Goal: Task Accomplishment & Management: Manage account settings

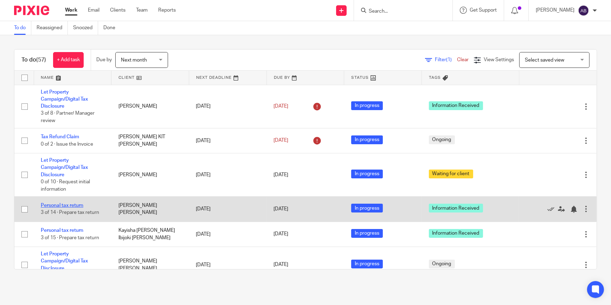
click at [74, 204] on link "Personal tax return" at bounding box center [62, 205] width 43 height 5
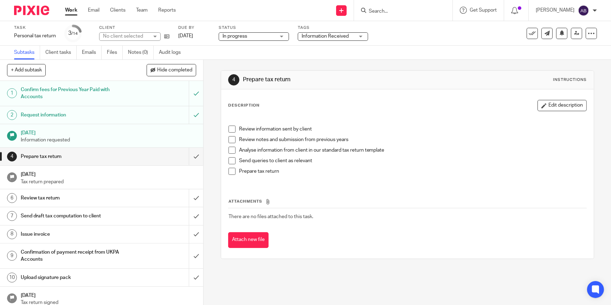
scroll to position [32, 0]
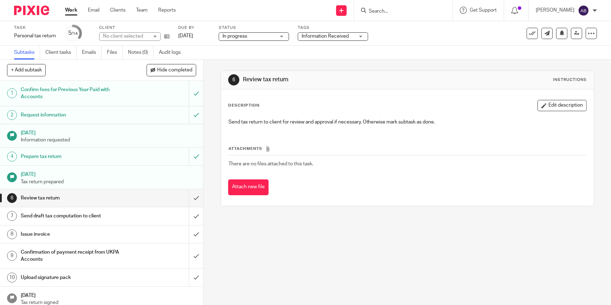
click at [81, 156] on h1 "Prepare tax return" at bounding box center [75, 156] width 108 height 11
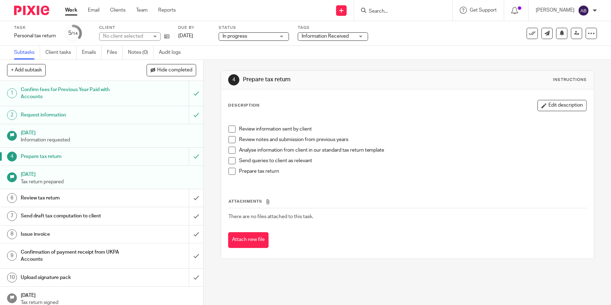
click at [230, 128] on span at bounding box center [232, 129] width 7 height 7
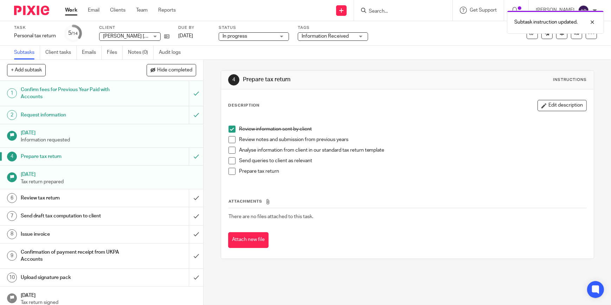
click at [229, 148] on span at bounding box center [232, 150] width 7 height 7
click at [229, 159] on span at bounding box center [232, 160] width 7 height 7
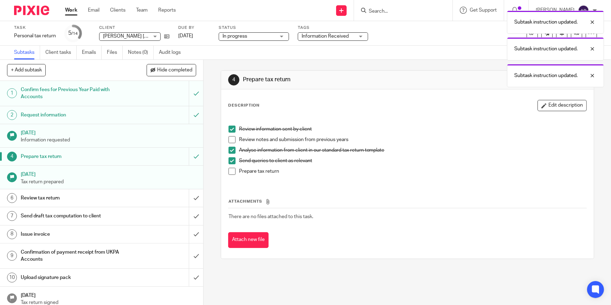
click at [229, 172] on span at bounding box center [232, 171] width 7 height 7
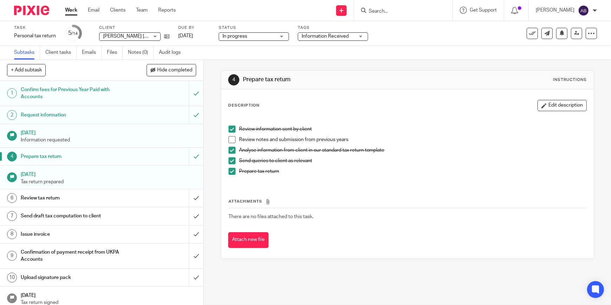
click at [310, 34] on span "Information Received" at bounding box center [325, 36] width 47 height 5
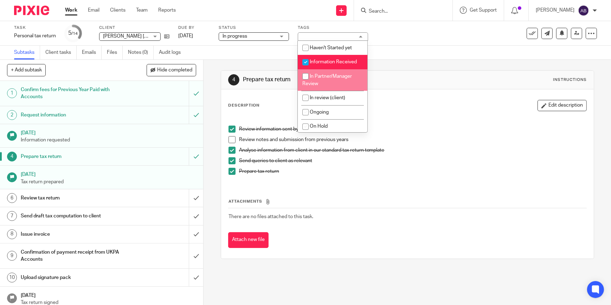
click at [304, 75] on input "checkbox" at bounding box center [305, 76] width 13 height 13
checkbox input "true"
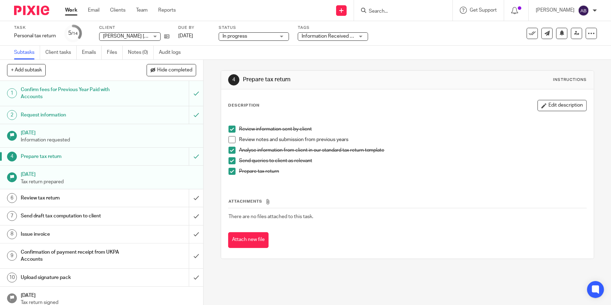
click at [266, 59] on div "Subtasks Client tasks Emails Files Notes (0) Audit logs" at bounding box center [305, 53] width 611 height 14
click at [323, 38] on span "Information Received + 1" at bounding box center [329, 36] width 55 height 5
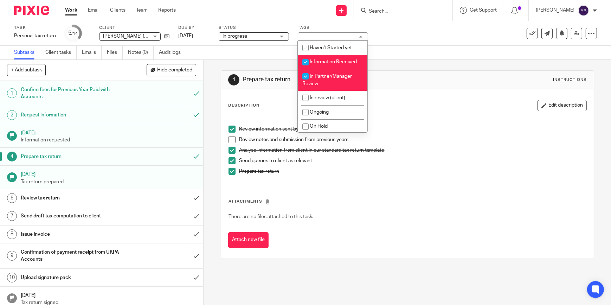
click at [307, 62] on input "checkbox" at bounding box center [305, 62] width 13 height 13
checkbox input "false"
click at [270, 54] on div "Subtasks Client tasks Emails Files Notes (0) Audit logs" at bounding box center [305, 53] width 611 height 14
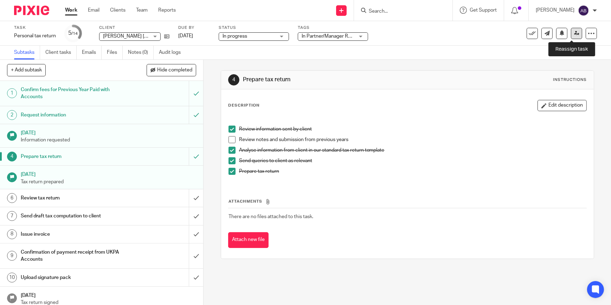
click at [574, 32] on icon at bounding box center [576, 33] width 5 height 5
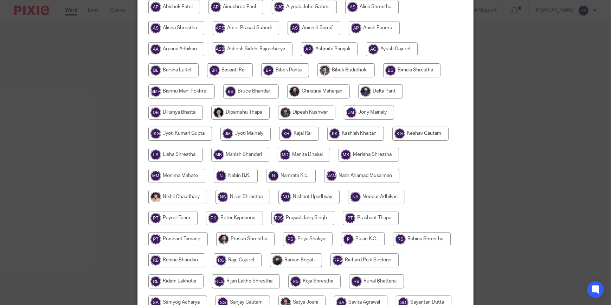
scroll to position [64, 0]
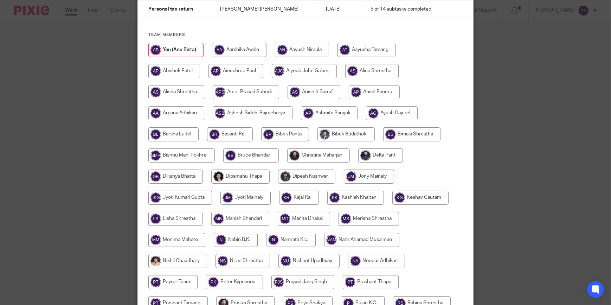
click at [303, 153] on input "radio" at bounding box center [318, 155] width 63 height 14
radio input "true"
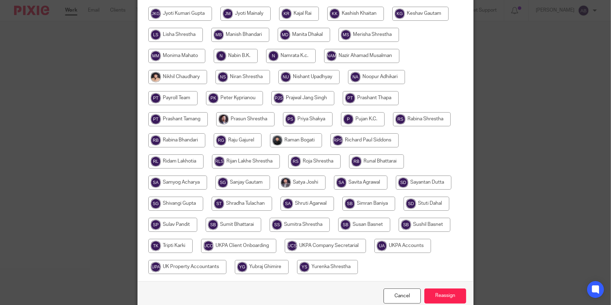
scroll to position [281, 0]
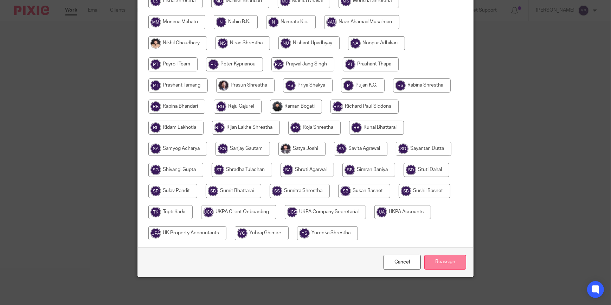
click at [435, 263] on input "Reassign" at bounding box center [445, 262] width 42 height 15
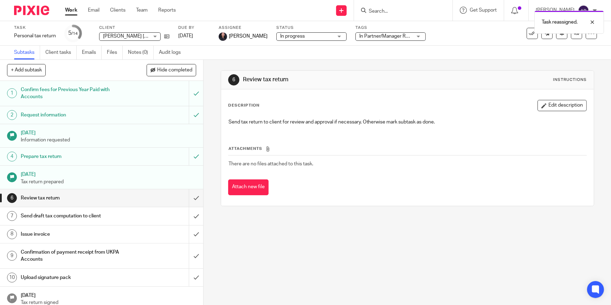
click at [73, 11] on link "Work" at bounding box center [71, 10] width 12 height 7
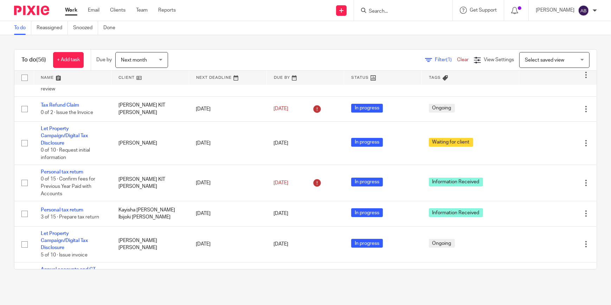
scroll to position [160, 0]
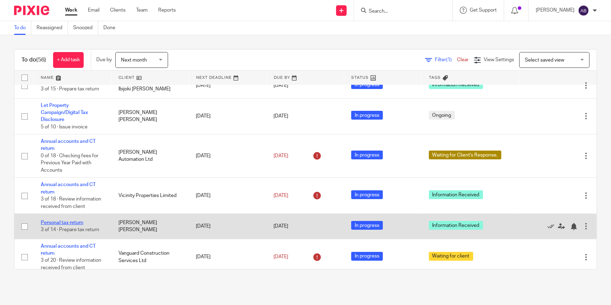
click at [64, 222] on link "Personal tax return" at bounding box center [62, 222] width 43 height 5
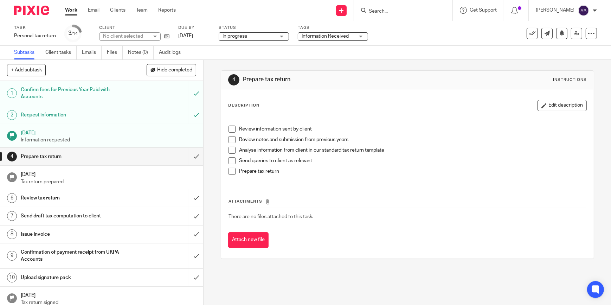
click at [342, 42] on div "Task Personal tax return Save Personal tax return 3 /14 Client No client select…" at bounding box center [305, 33] width 611 height 25
click at [23, 171] on h1 "[DATE]" at bounding box center [109, 173] width 176 height 9
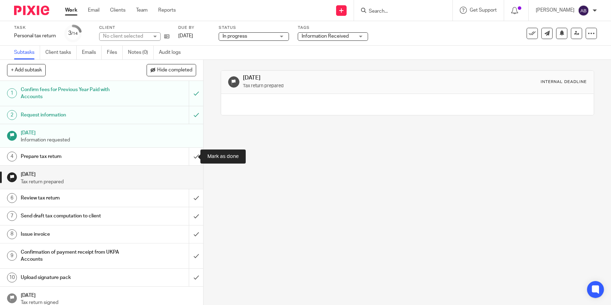
click at [133, 155] on div "Prepare tax return" at bounding box center [101, 156] width 161 height 11
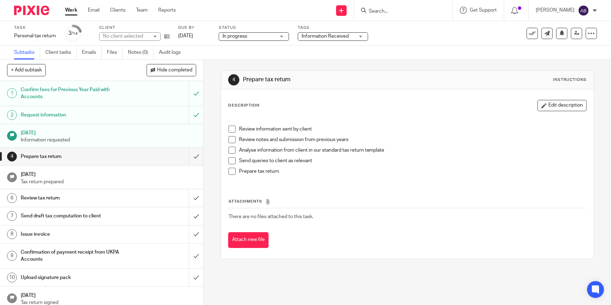
click at [229, 129] on span at bounding box center [232, 129] width 7 height 7
click at [229, 150] on span at bounding box center [232, 150] width 7 height 7
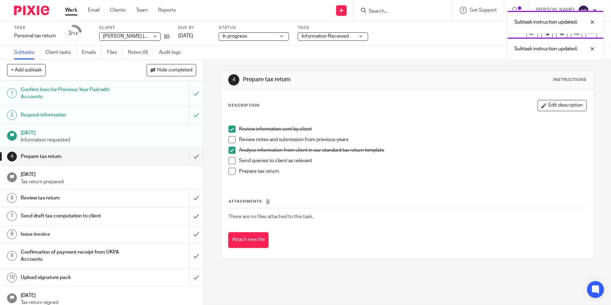
click at [231, 161] on span at bounding box center [232, 160] width 7 height 7
click at [229, 170] on span at bounding box center [232, 171] width 7 height 7
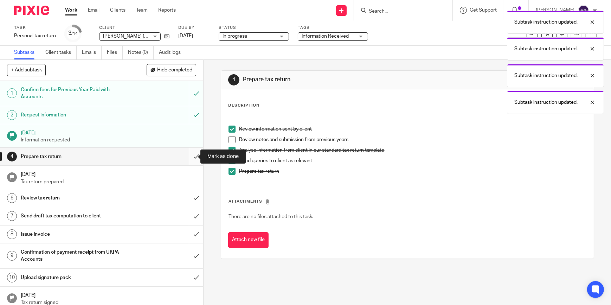
click at [192, 156] on input "submit" at bounding box center [101, 157] width 203 height 18
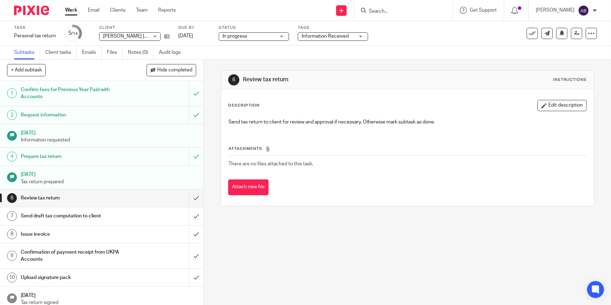
click at [325, 33] on span "Information Received" at bounding box center [328, 36] width 53 height 7
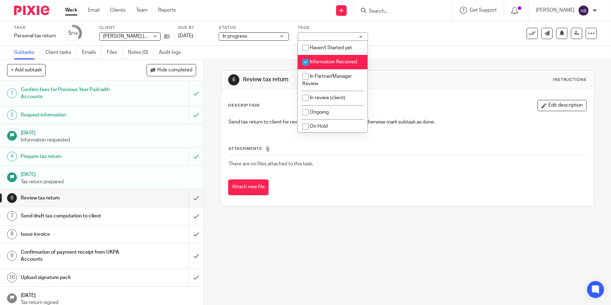
click at [302, 62] on input "checkbox" at bounding box center [305, 62] width 13 height 13
checkbox input "false"
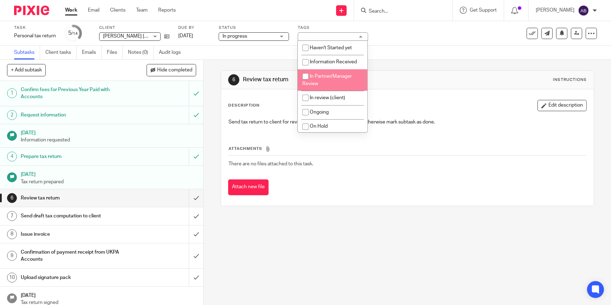
click at [301, 74] on input "checkbox" at bounding box center [305, 76] width 13 height 13
checkbox input "true"
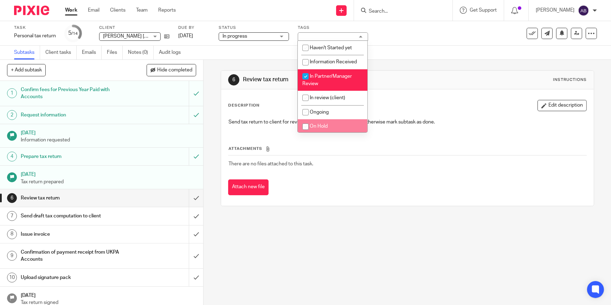
click at [322, 193] on div "Attach new file" at bounding box center [407, 187] width 359 height 16
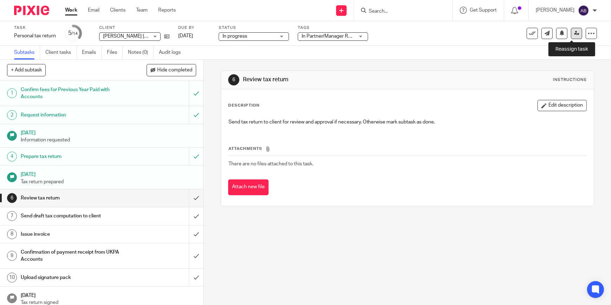
click at [574, 32] on icon at bounding box center [576, 33] width 5 height 5
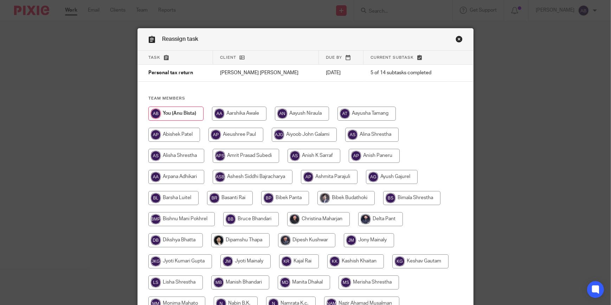
click at [317, 219] on input "radio" at bounding box center [318, 219] width 63 height 14
radio input "true"
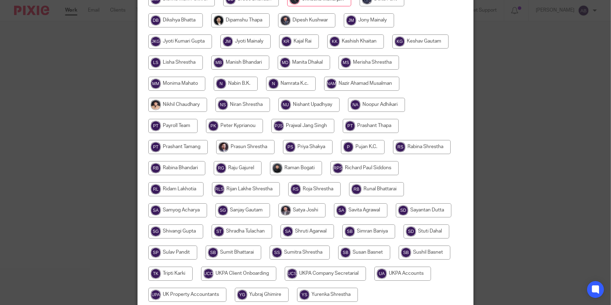
scroll to position [281, 0]
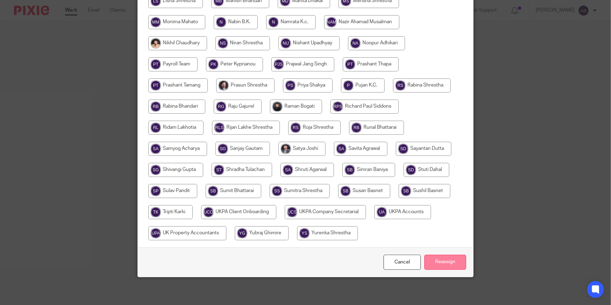
click at [436, 264] on input "Reassign" at bounding box center [445, 262] width 42 height 15
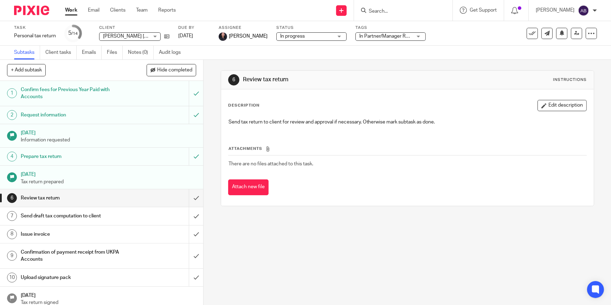
click at [73, 5] on div "Work Email Clients Team Reports Work Email Clients Team Reports Settings" at bounding box center [122, 10] width 128 height 21
click at [72, 8] on link "Work" at bounding box center [71, 10] width 12 height 7
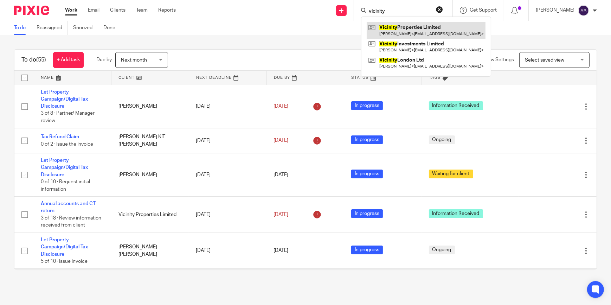
type input "vicinity"
click at [408, 27] on link at bounding box center [426, 30] width 119 height 16
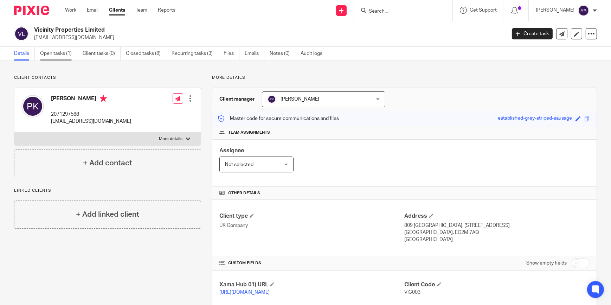
click at [57, 56] on link "Open tasks (1)" at bounding box center [58, 54] width 37 height 14
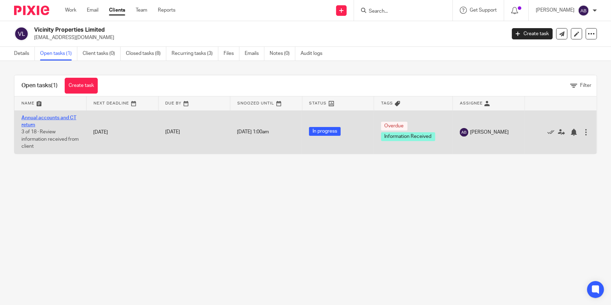
click at [48, 115] on link "Annual accounts and CT return" at bounding box center [48, 121] width 55 height 12
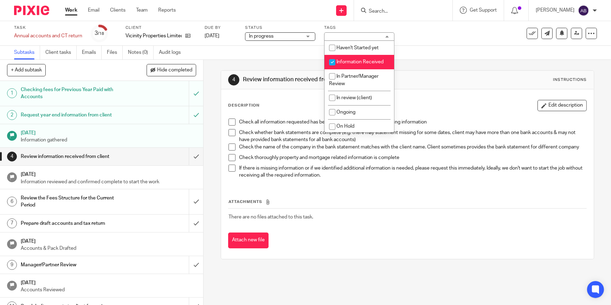
click at [331, 63] on input "checkbox" at bounding box center [332, 62] width 13 height 13
checkbox input "false"
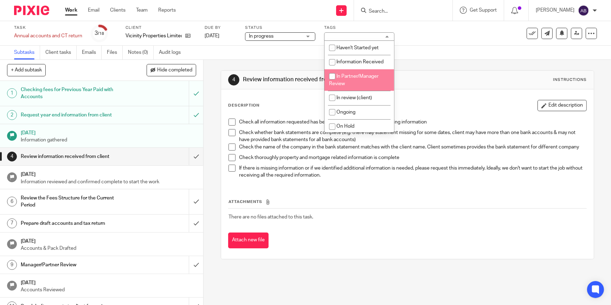
click at [332, 78] on input "checkbox" at bounding box center [332, 76] width 13 height 13
checkbox input "true"
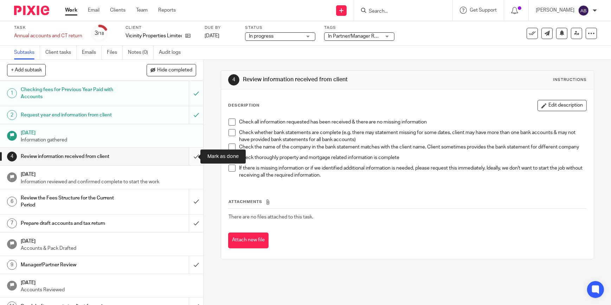
click at [186, 157] on input "submit" at bounding box center [101, 157] width 203 height 18
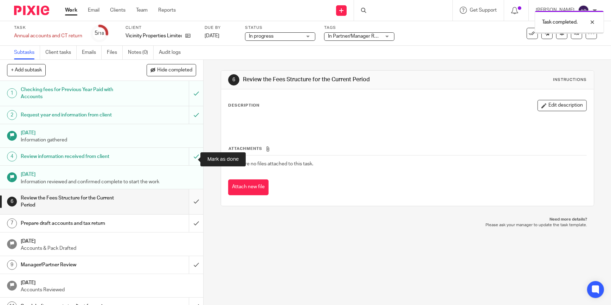
scroll to position [64, 0]
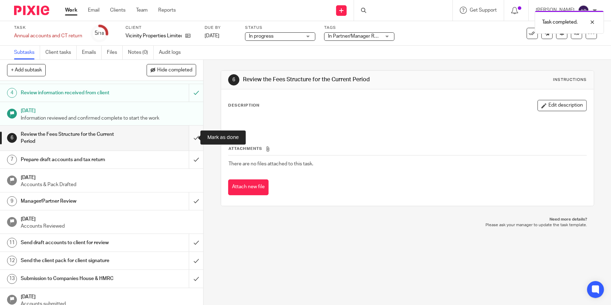
click at [192, 137] on input "submit" at bounding box center [101, 138] width 203 height 25
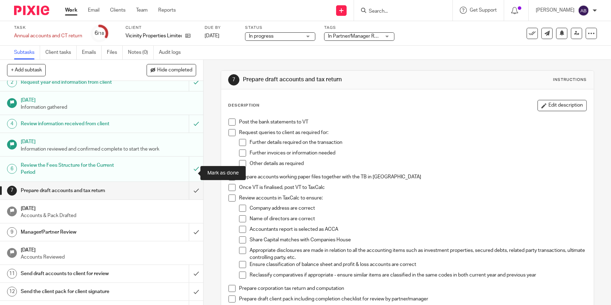
scroll to position [64, 0]
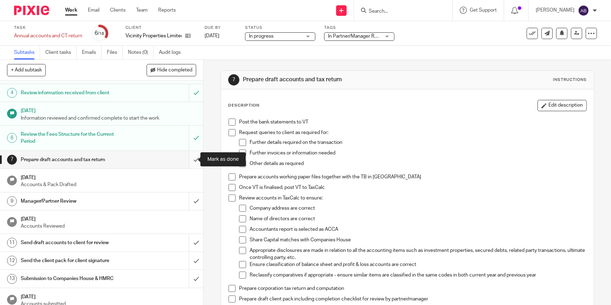
click at [190, 158] on input "submit" at bounding box center [101, 160] width 203 height 18
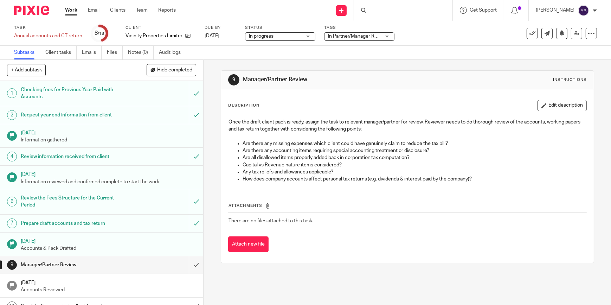
scroll to position [96, 0]
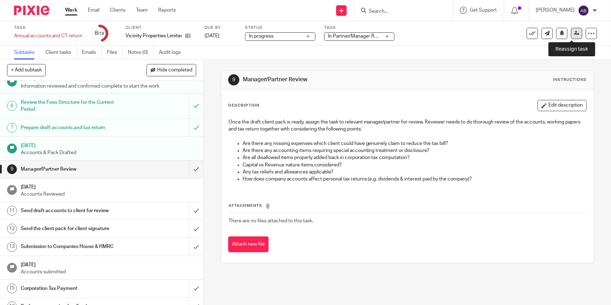
click at [574, 31] on icon at bounding box center [576, 33] width 5 height 5
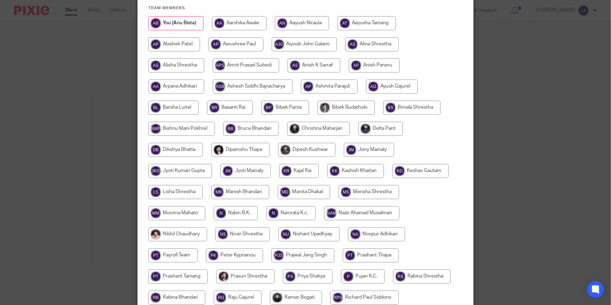
scroll to position [90, 0]
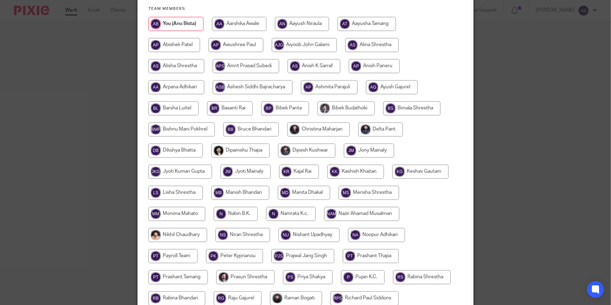
click at [305, 132] on input "radio" at bounding box center [318, 129] width 63 height 14
radio input "true"
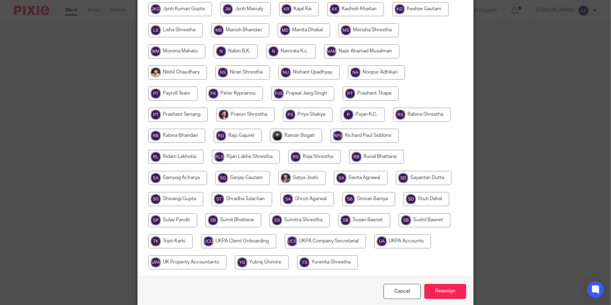
scroll to position [281, 0]
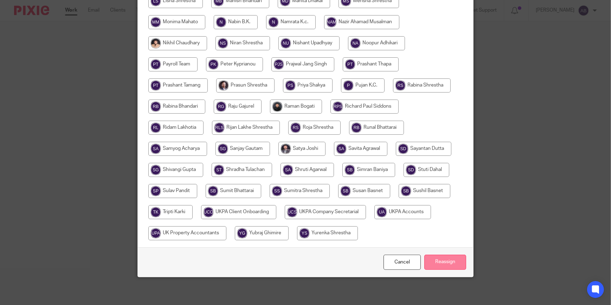
click at [442, 262] on input "Reassign" at bounding box center [445, 262] width 42 height 15
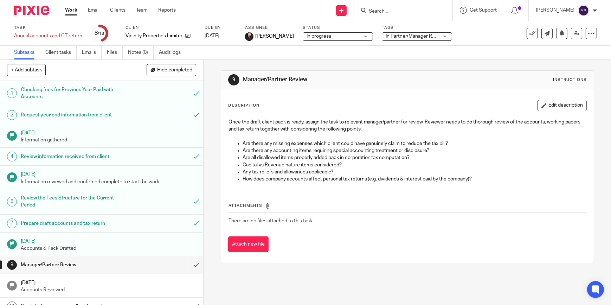
click at [67, 11] on link "Work" at bounding box center [71, 10] width 12 height 7
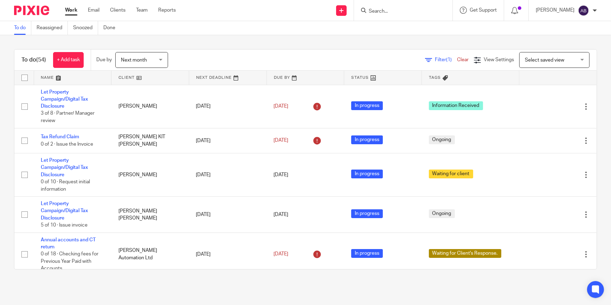
click at [397, 11] on input "Search" at bounding box center [399, 11] width 63 height 6
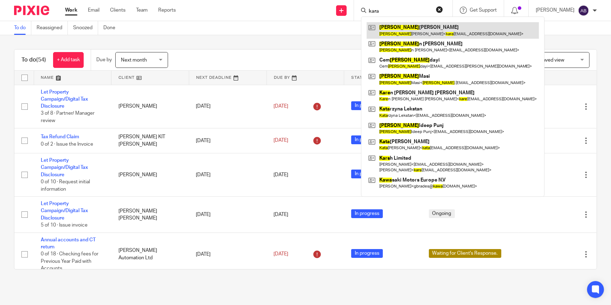
type input "kara"
click at [418, 31] on link at bounding box center [453, 30] width 172 height 16
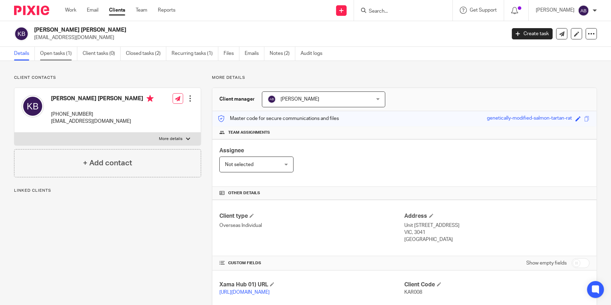
click at [52, 50] on link "Open tasks (1)" at bounding box center [58, 54] width 37 height 14
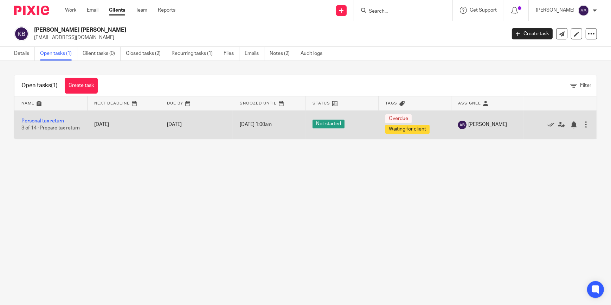
click at [40, 118] on link "Personal tax return" at bounding box center [42, 120] width 43 height 5
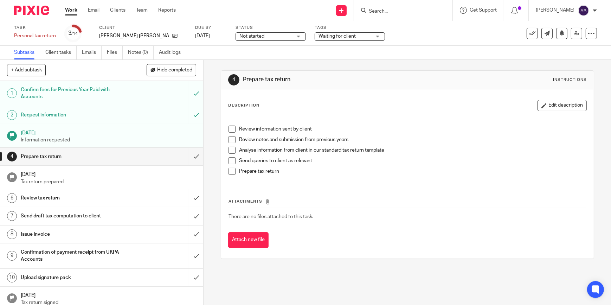
click at [319, 36] on span "Waiting for client" at bounding box center [337, 36] width 37 height 5
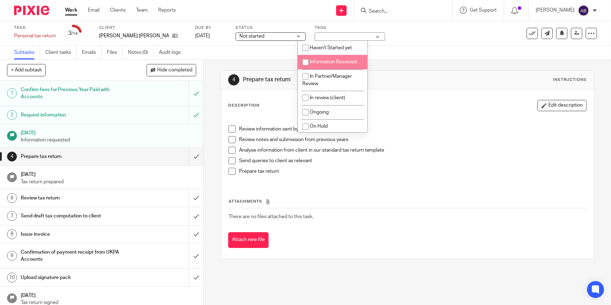
click at [301, 60] on input "checkbox" at bounding box center [305, 62] width 13 height 13
checkbox input "true"
click at [398, 44] on div "Task Personal tax return Save Personal tax return 3 /14 Client Kara Louise Brit…" at bounding box center [305, 33] width 611 height 25
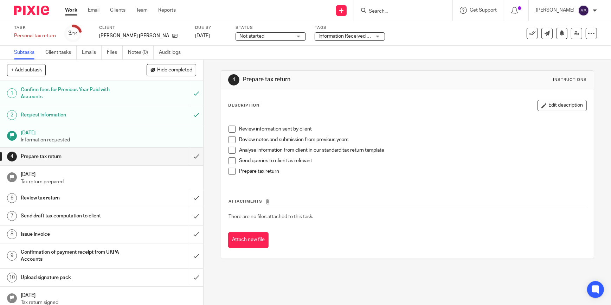
click at [340, 37] on span "Information Received + 1" at bounding box center [346, 36] width 55 height 5
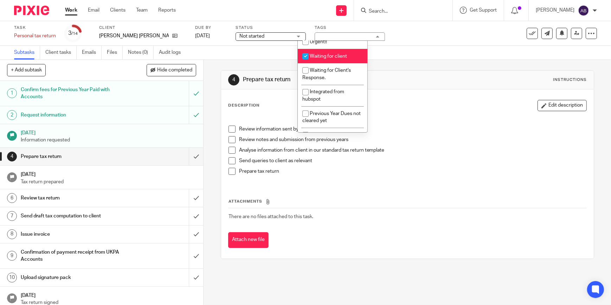
scroll to position [128, 0]
click at [306, 53] on input "checkbox" at bounding box center [305, 55] width 13 height 13
checkbox input "false"
click at [244, 50] on div "Subtasks Client tasks Emails Files Notes (0) Audit logs" at bounding box center [305, 53] width 611 height 14
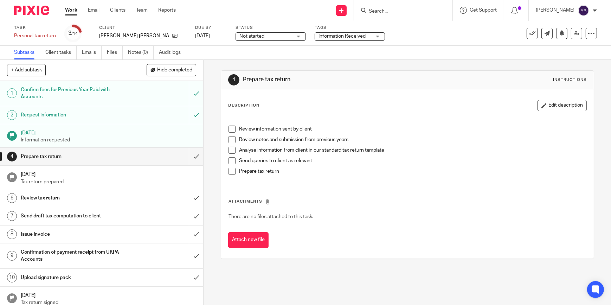
click at [472, 280] on div "4 Prepare tax return Instructions Description Edit description Review informati…" at bounding box center [408, 182] width 408 height 245
click at [397, 12] on input "Search" at bounding box center [399, 11] width 63 height 6
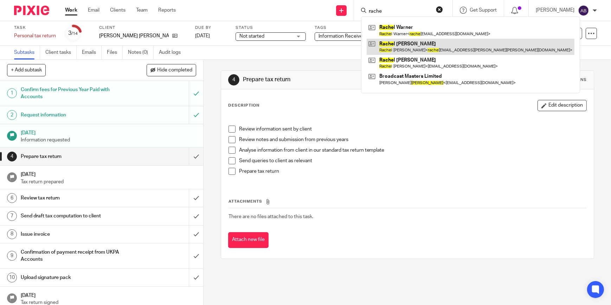
type input "rache"
click at [413, 45] on link at bounding box center [471, 47] width 208 height 16
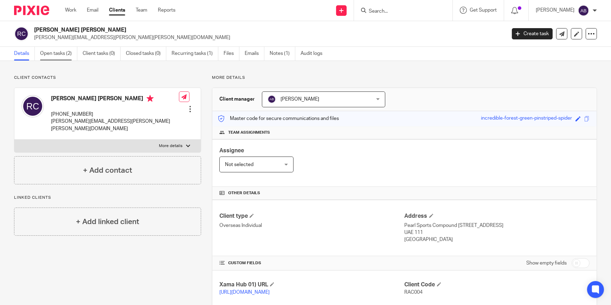
click at [58, 53] on link "Open tasks (2)" at bounding box center [58, 54] width 37 height 14
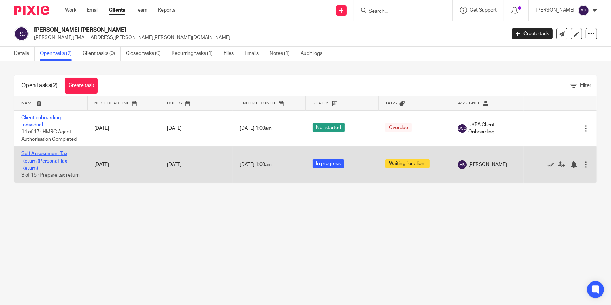
click at [45, 161] on link "Self Assessment Tax Return (Personal Tax Return)" at bounding box center [44, 160] width 46 height 19
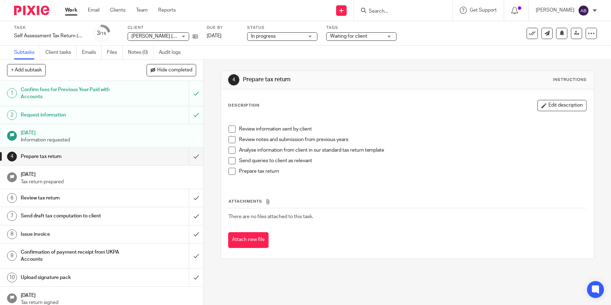
click at [343, 41] on div "Tags Waiting for client Haven't Started yet Information Received In Partner/Man…" at bounding box center [361, 33] width 70 height 17
click at [345, 37] on span "Waiting for client" at bounding box center [348, 36] width 37 height 5
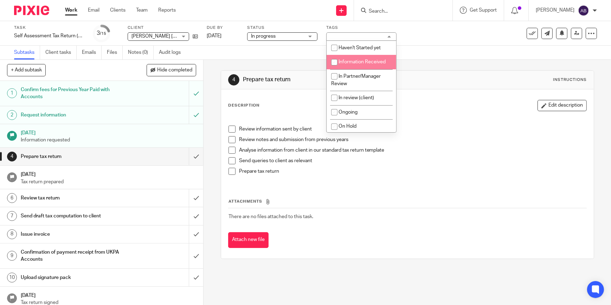
click at [332, 61] on input "checkbox" at bounding box center [334, 62] width 13 height 13
checkbox input "true"
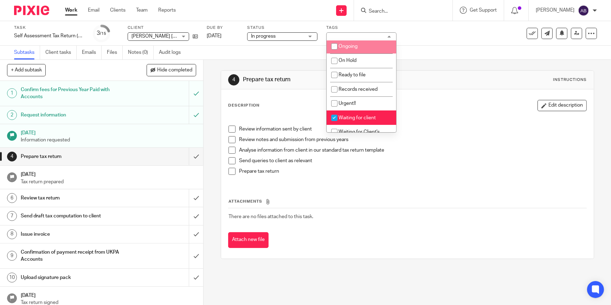
scroll to position [64, 0]
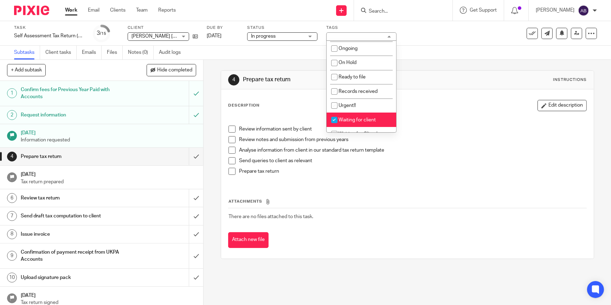
click at [333, 114] on input "checkbox" at bounding box center [334, 119] width 13 height 13
checkbox input "false"
click at [427, 82] on div "4 Prepare tax return Instructions" at bounding box center [407, 79] width 359 height 11
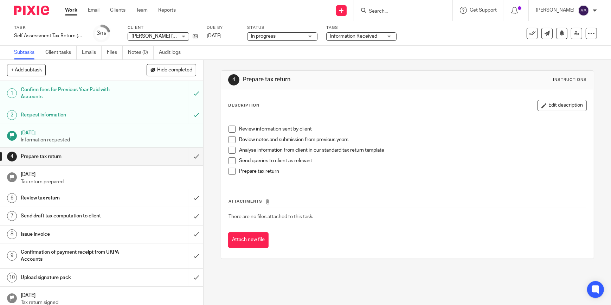
click at [411, 11] on input "Search" at bounding box center [399, 11] width 63 height 6
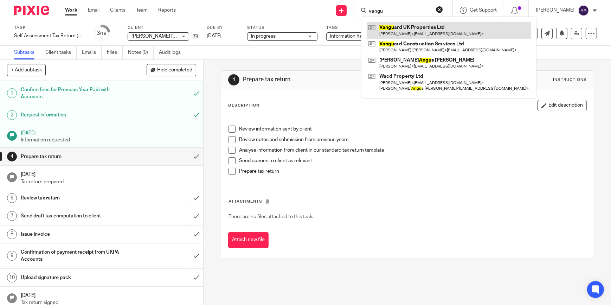
type input "vangu"
click at [419, 36] on link at bounding box center [449, 30] width 164 height 16
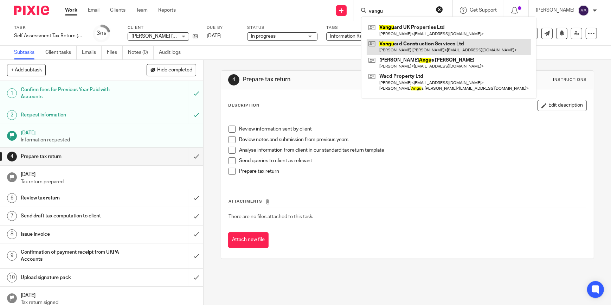
click at [419, 50] on link at bounding box center [449, 47] width 164 height 16
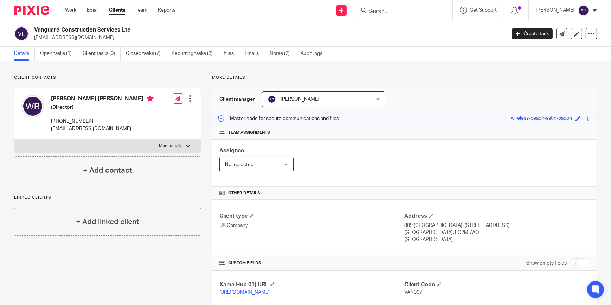
scroll to position [96, 0]
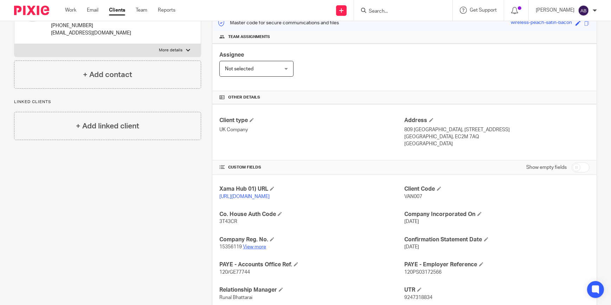
click at [253, 249] on link "View more" at bounding box center [254, 246] width 23 height 5
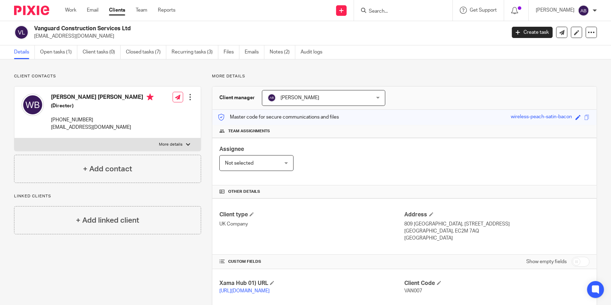
scroll to position [0, 0]
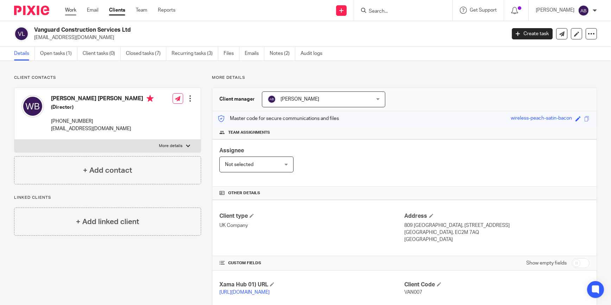
click at [70, 9] on link "Work" at bounding box center [70, 10] width 11 height 7
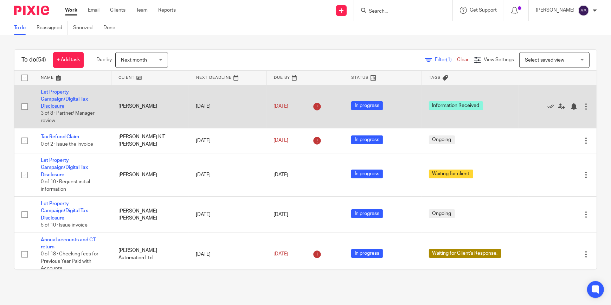
click at [53, 102] on td "Let Property Campaign/Digital Tax Disclosure 3 of 8 · Partner/ Manager review" at bounding box center [73, 106] width 78 height 43
click at [59, 98] on link "Let Property Campaign/Digital Tax Disclosure" at bounding box center [64, 99] width 47 height 19
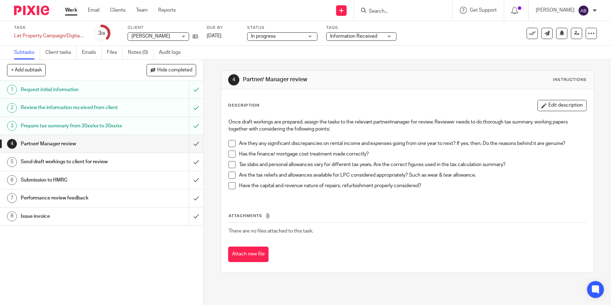
click at [232, 156] on span at bounding box center [232, 153] width 7 height 7
click at [233, 165] on span at bounding box center [232, 164] width 7 height 7
click at [229, 187] on span at bounding box center [232, 185] width 7 height 7
click at [358, 38] on span "Information Received" at bounding box center [356, 36] width 53 height 7
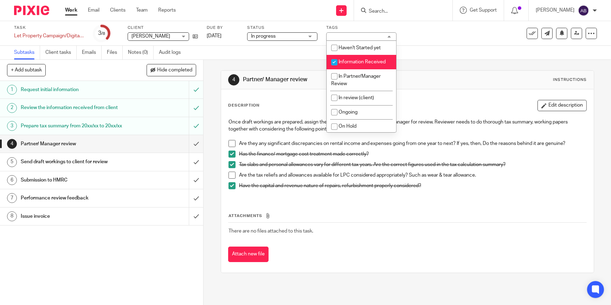
click at [335, 60] on input "checkbox" at bounding box center [334, 62] width 13 height 13
checkbox input "false"
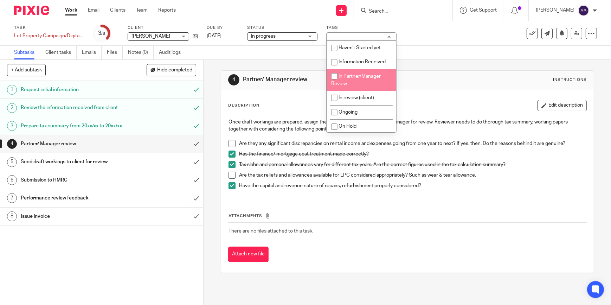
click at [337, 75] on input "checkbox" at bounding box center [334, 76] width 13 height 13
checkbox input "true"
click at [418, 70] on div "4 Partner/ Manager review Instructions Description Edit description Once draft …" at bounding box center [407, 171] width 373 height 203
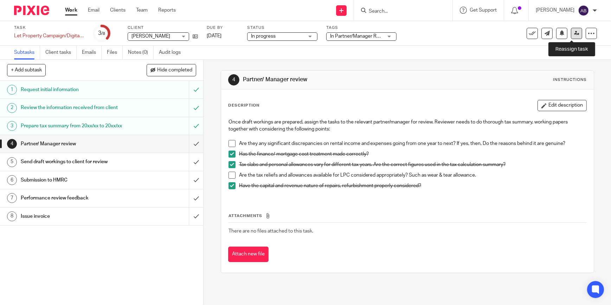
click at [574, 33] on icon at bounding box center [576, 33] width 5 height 5
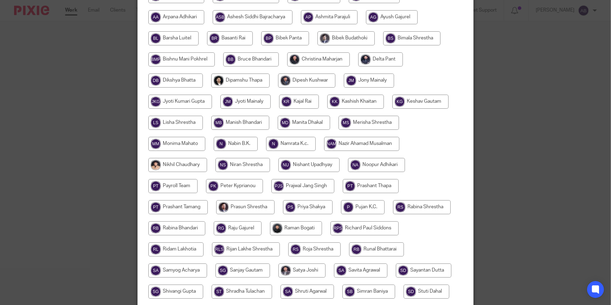
scroll to position [128, 0]
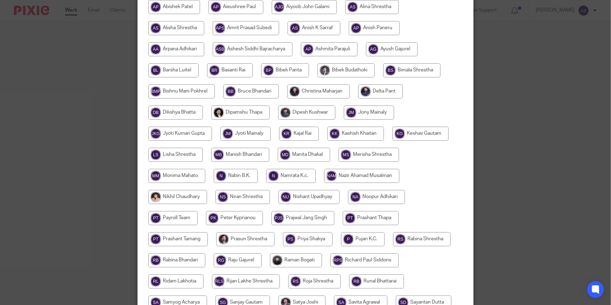
click at [313, 90] on input "radio" at bounding box center [318, 91] width 63 height 14
radio input "true"
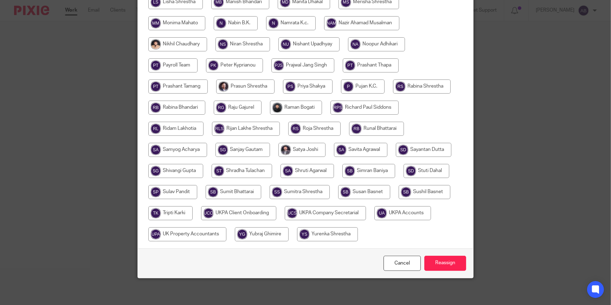
scroll to position [281, 0]
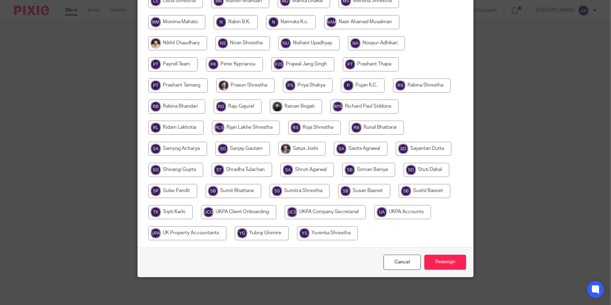
click at [421, 259] on div "Cancel Reassign" at bounding box center [305, 262] width 335 height 30
click at [447, 262] on input "Reassign" at bounding box center [445, 262] width 42 height 15
